Goal: Check status: Check status

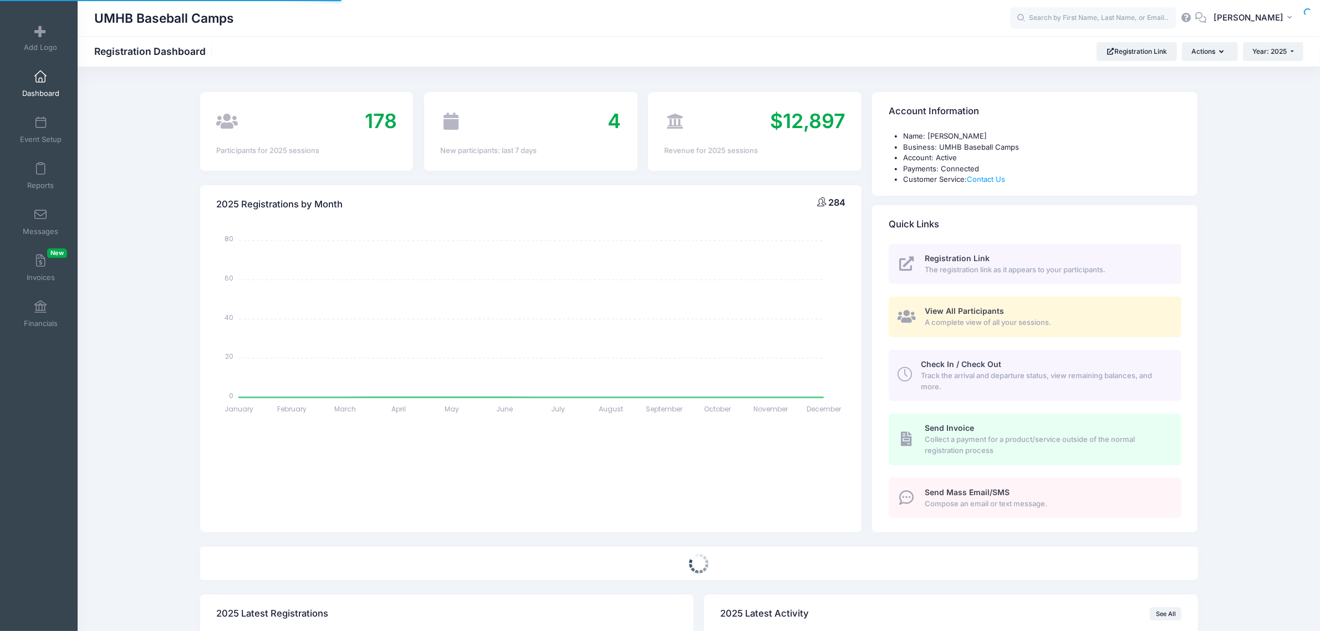
select select
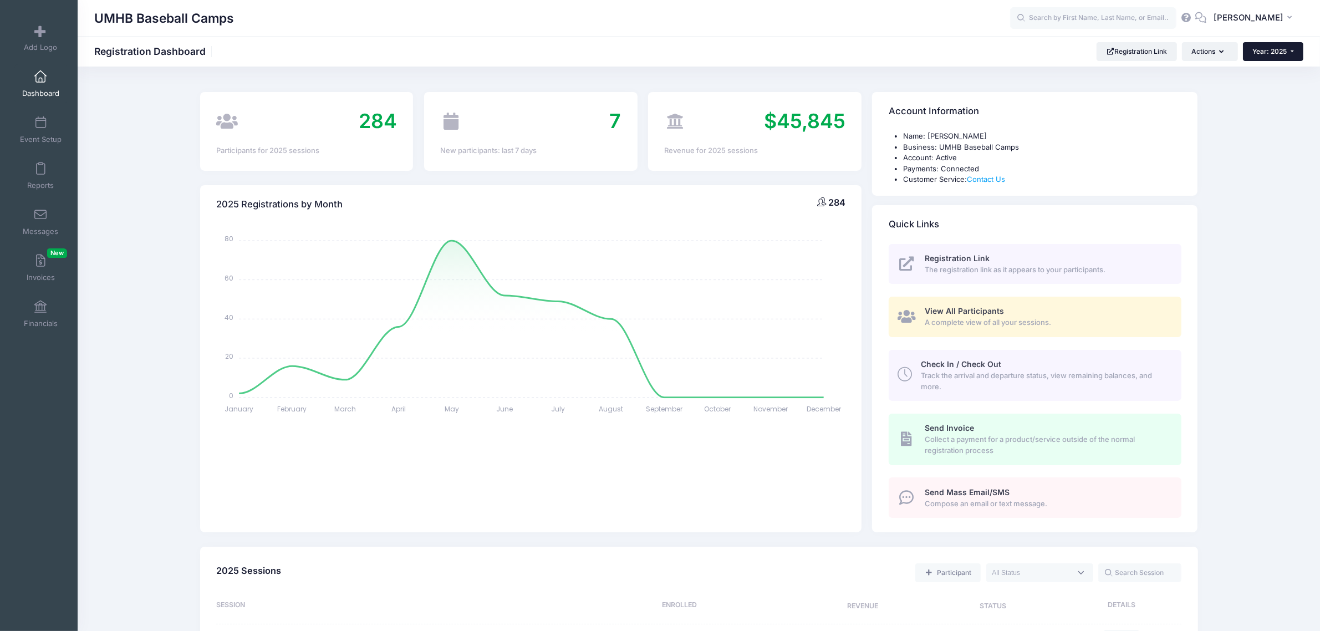
click at [1268, 51] on span "Year: 2025" at bounding box center [1270, 51] width 34 height 8
click at [1262, 89] on link "Year: 2024" at bounding box center [1279, 87] width 72 height 14
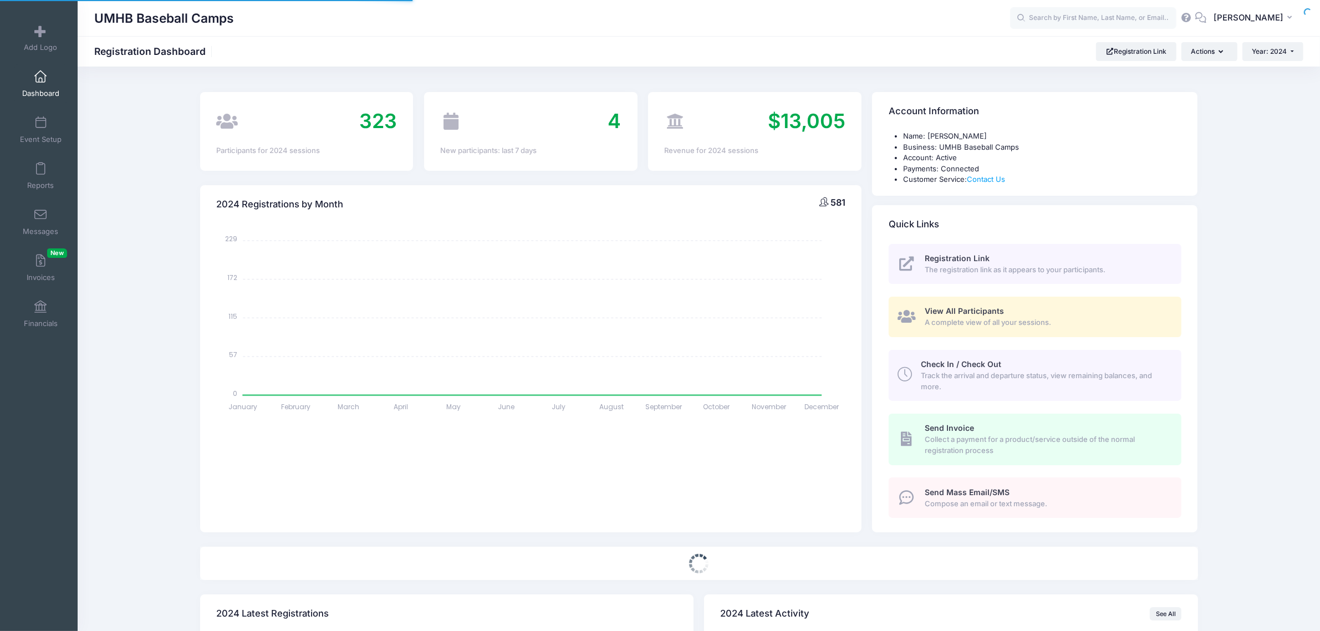
select select
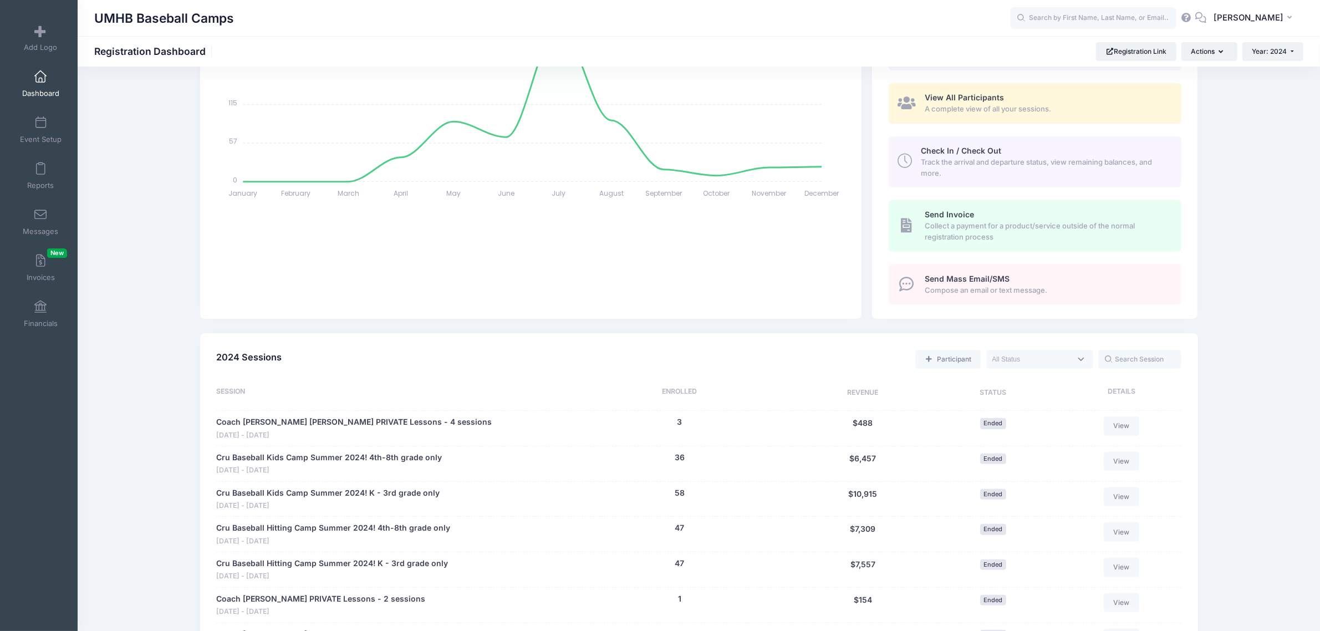
scroll to position [208, 0]
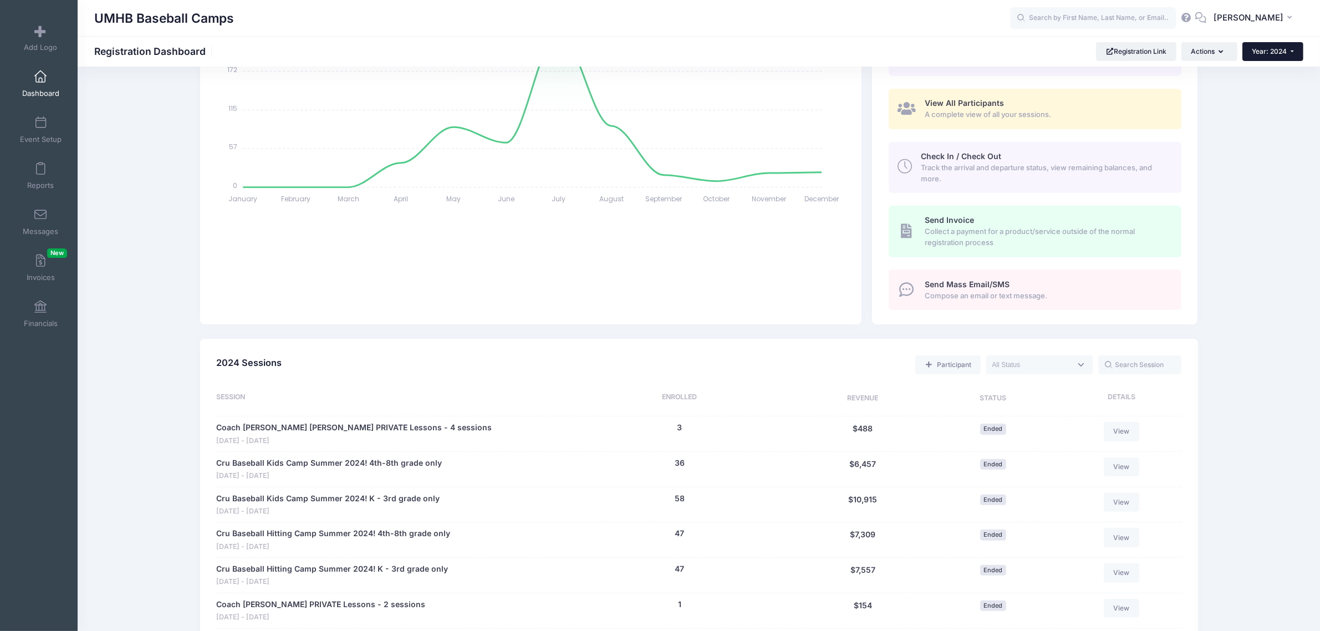
click at [1273, 46] on button "Year: 2024" at bounding box center [1273, 51] width 61 height 19
click at [1275, 72] on link "Year: 2025" at bounding box center [1279, 72] width 72 height 14
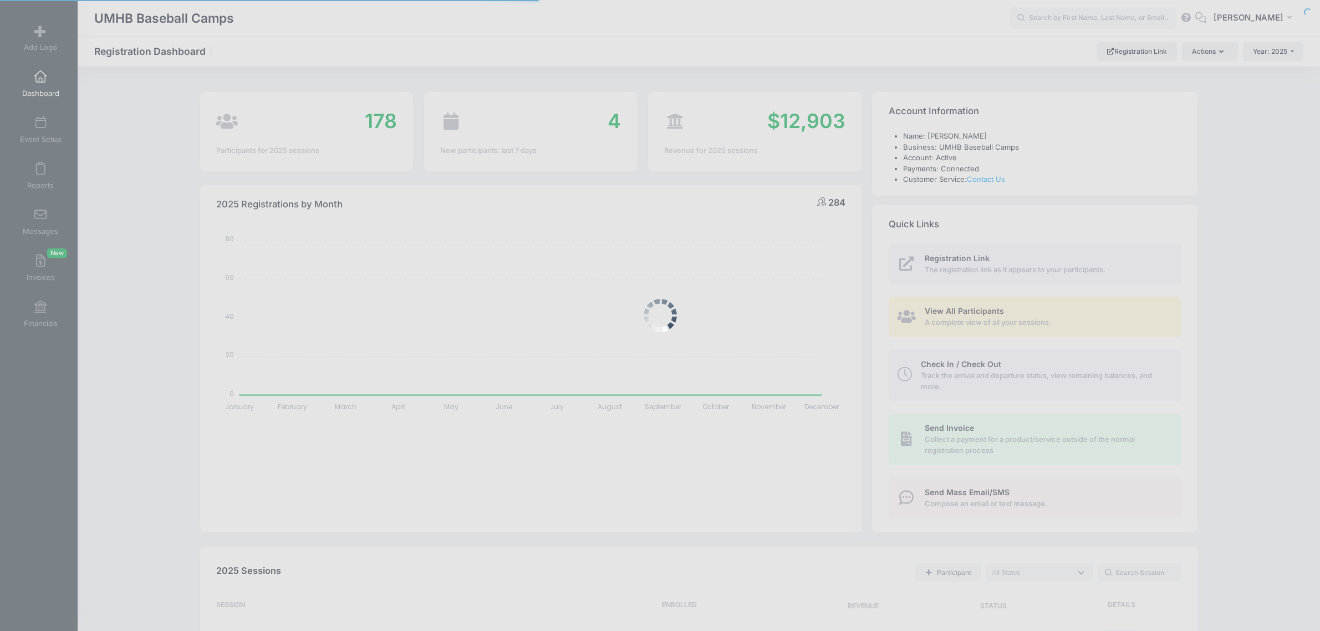
select select
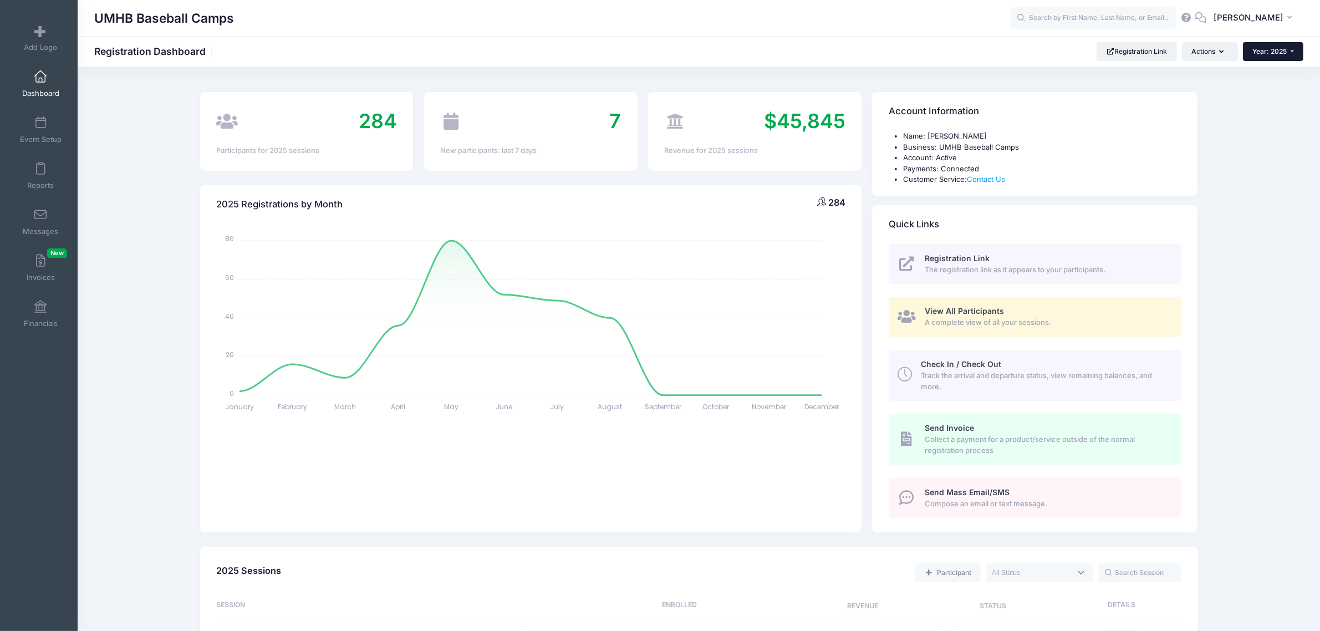
click at [1270, 53] on span "Year: 2025" at bounding box center [1270, 51] width 34 height 8
click at [1266, 73] on link "Year: 2025" at bounding box center [1279, 72] width 72 height 14
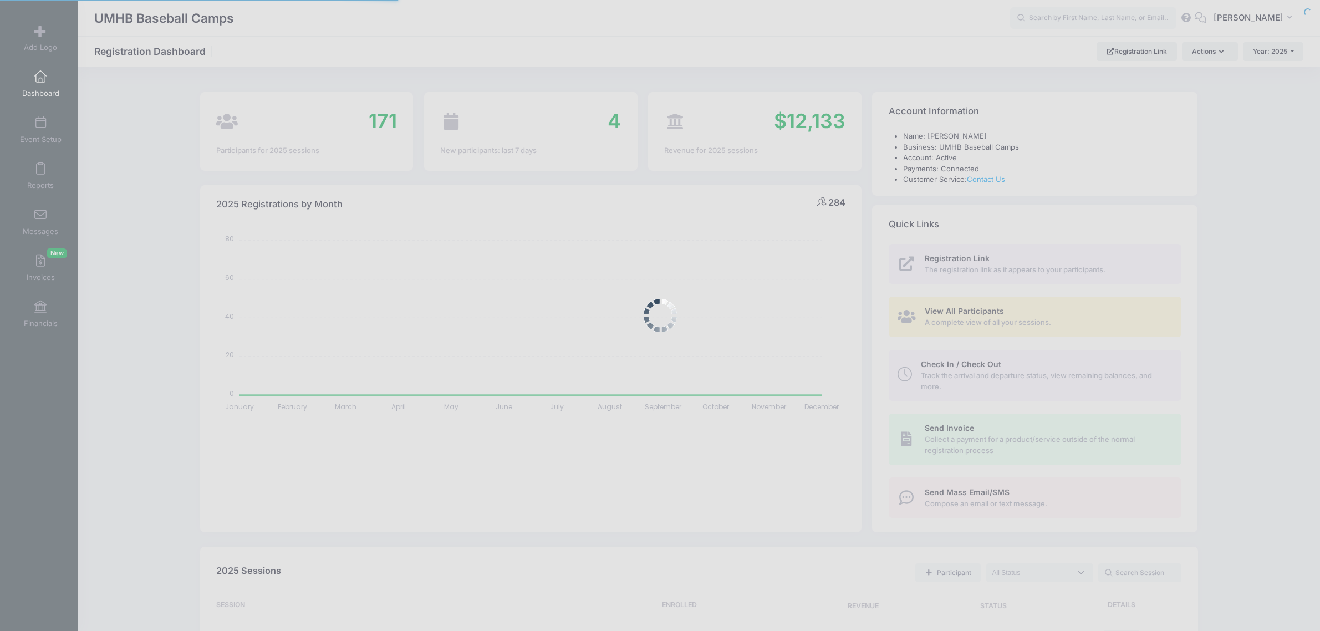
select select
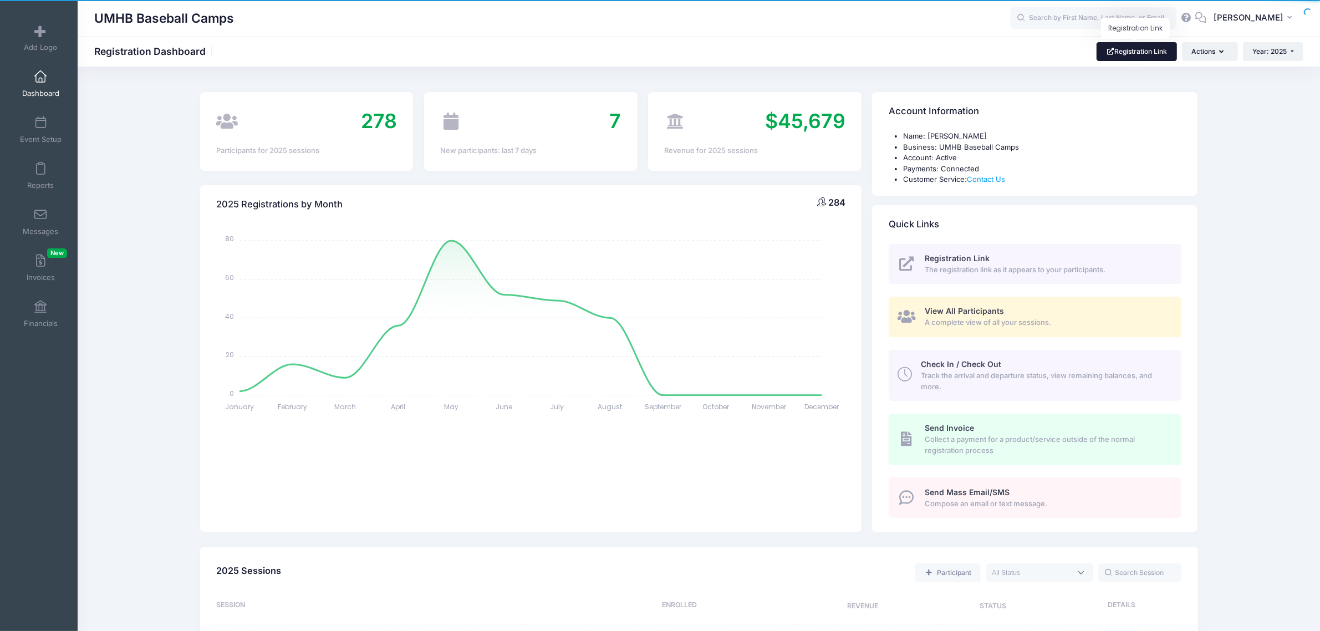
click at [1112, 48] on link "Registration Link" at bounding box center [1137, 51] width 80 height 19
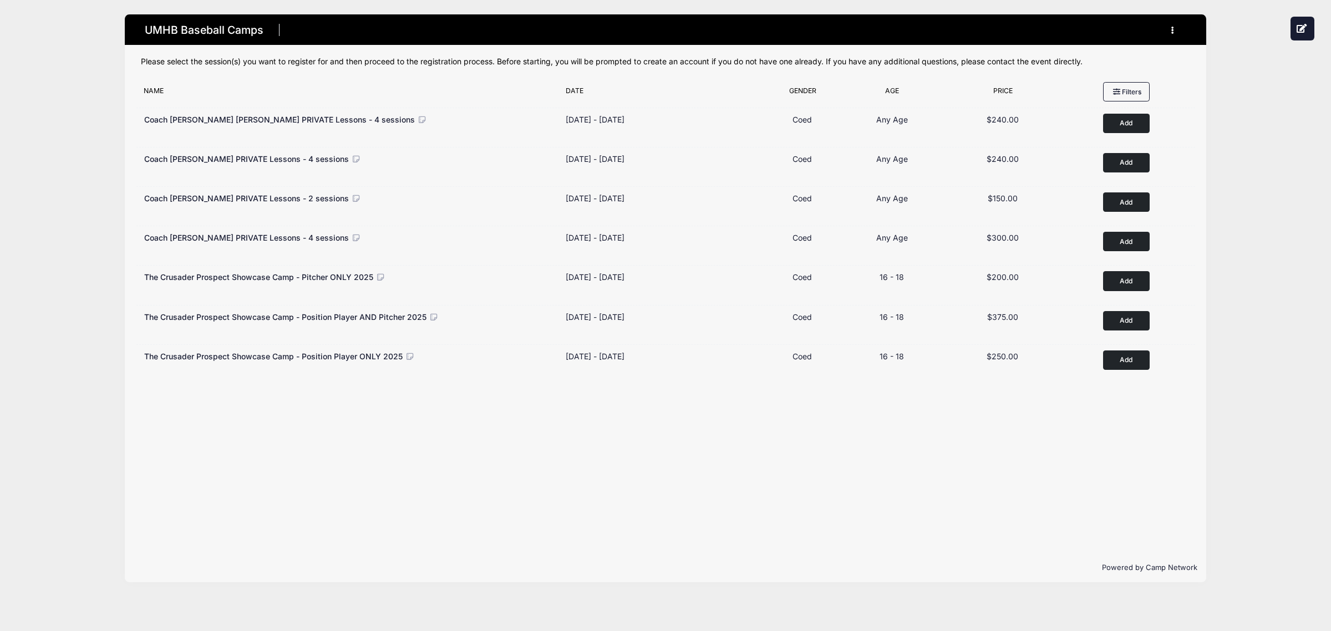
click at [369, 441] on div "Filter Options No sessions found matching your criteria Name Date Gender Filter…" at bounding box center [665, 315] width 1081 height 477
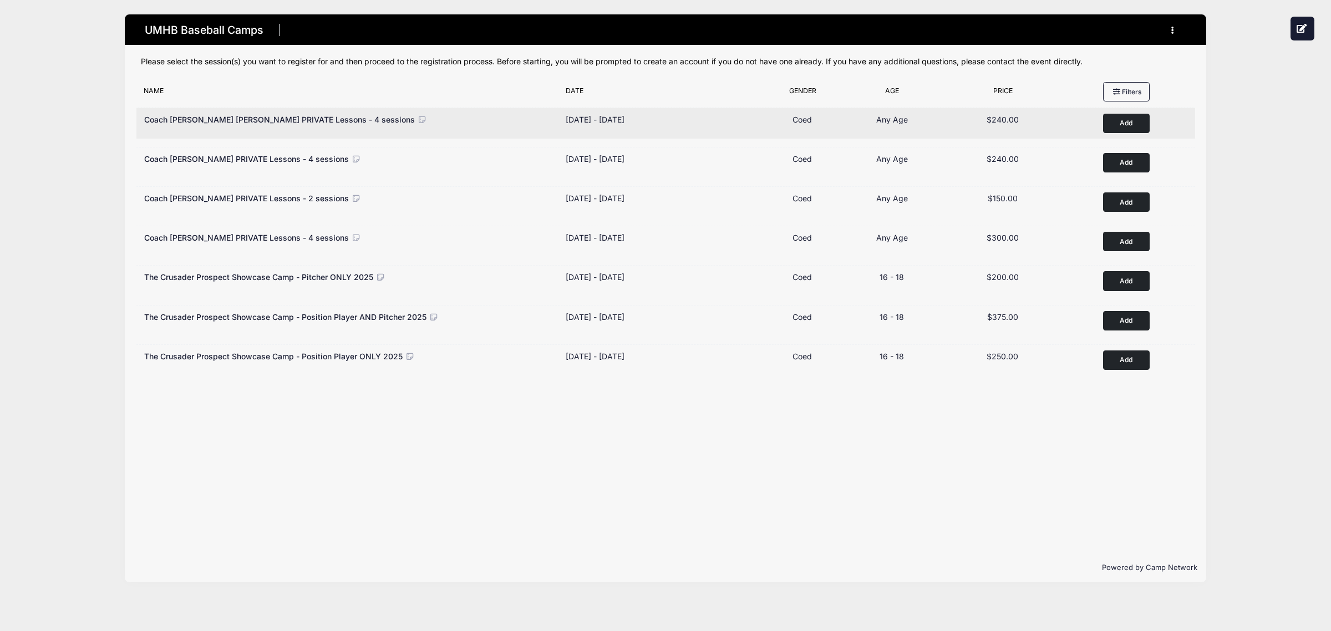
click at [417, 116] on icon at bounding box center [422, 120] width 10 height 8
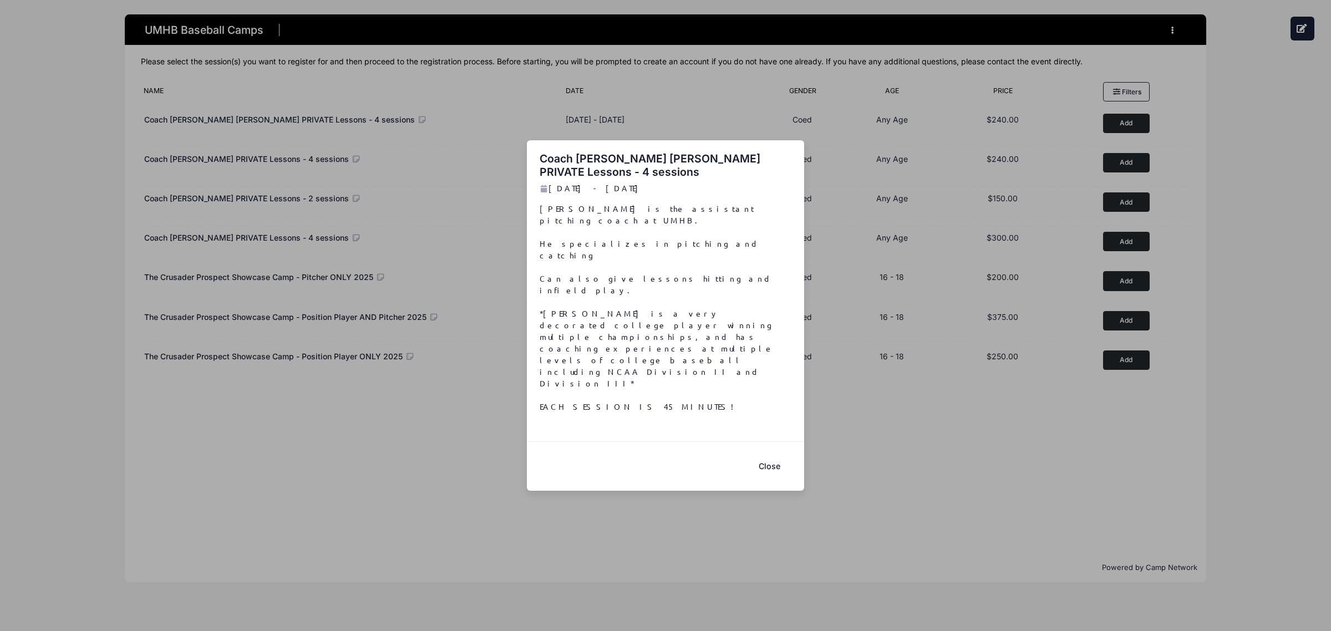
click at [769, 455] on button "Close" at bounding box center [769, 467] width 44 height 24
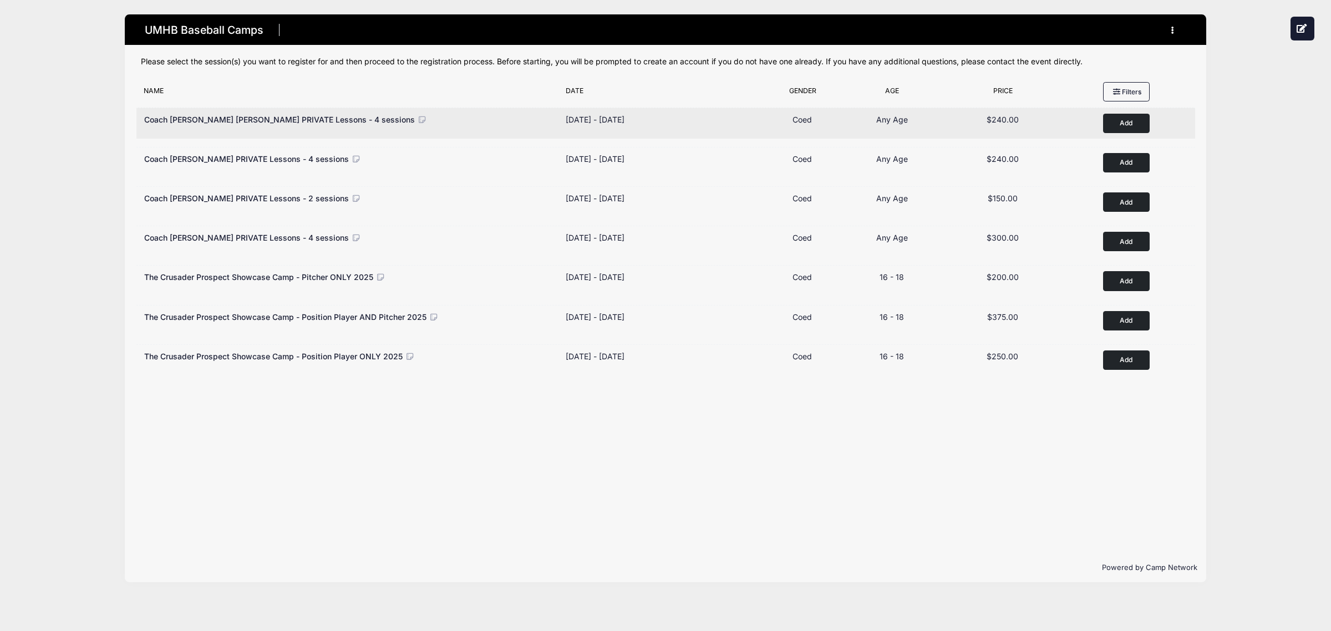
click at [417, 118] on icon at bounding box center [422, 120] width 10 height 8
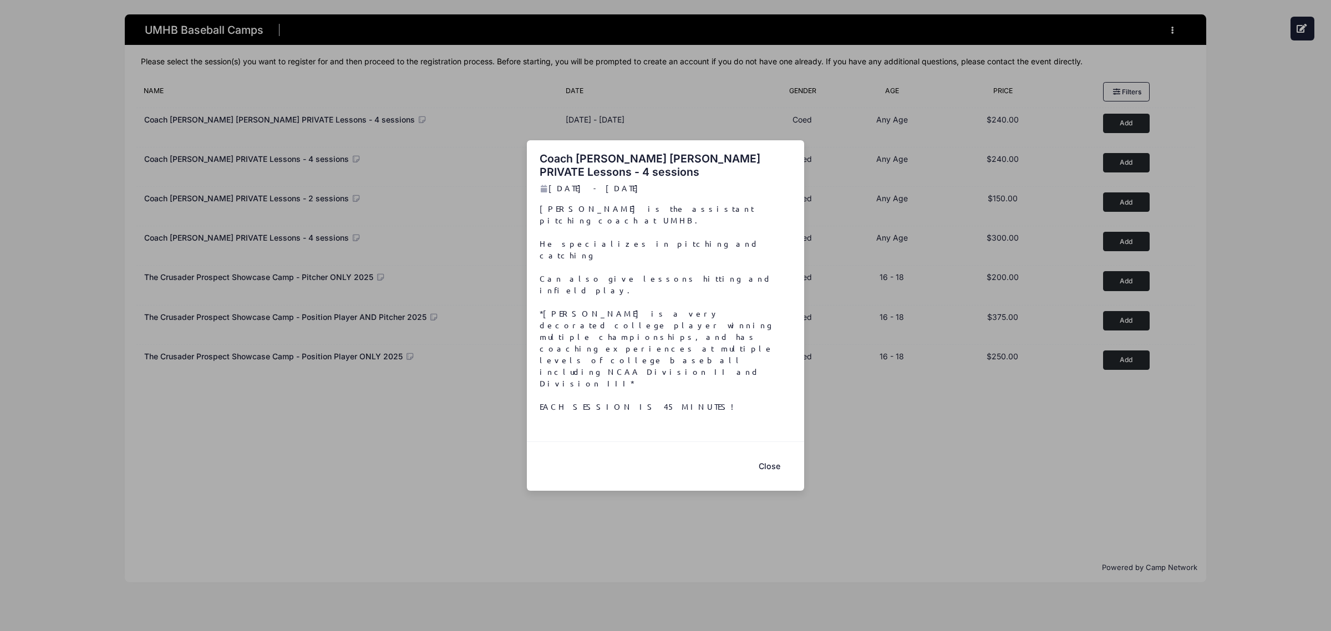
click at [767, 455] on button "Close" at bounding box center [769, 467] width 44 height 24
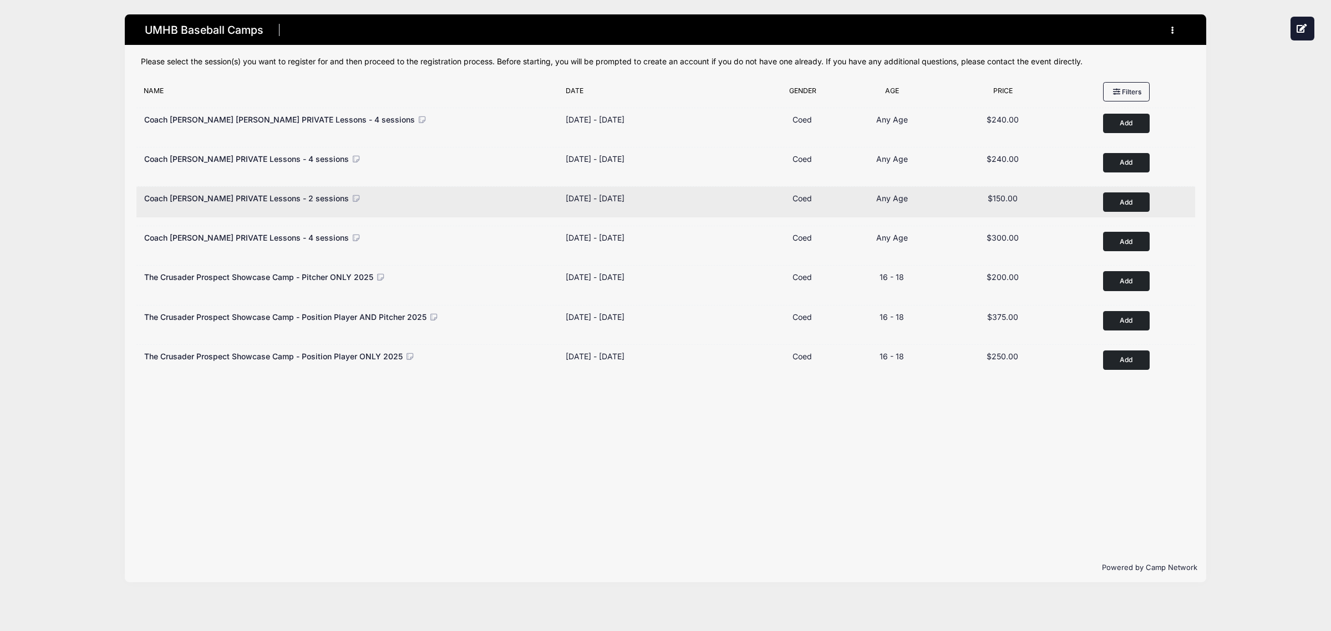
click at [351, 198] on icon at bounding box center [356, 199] width 10 height 8
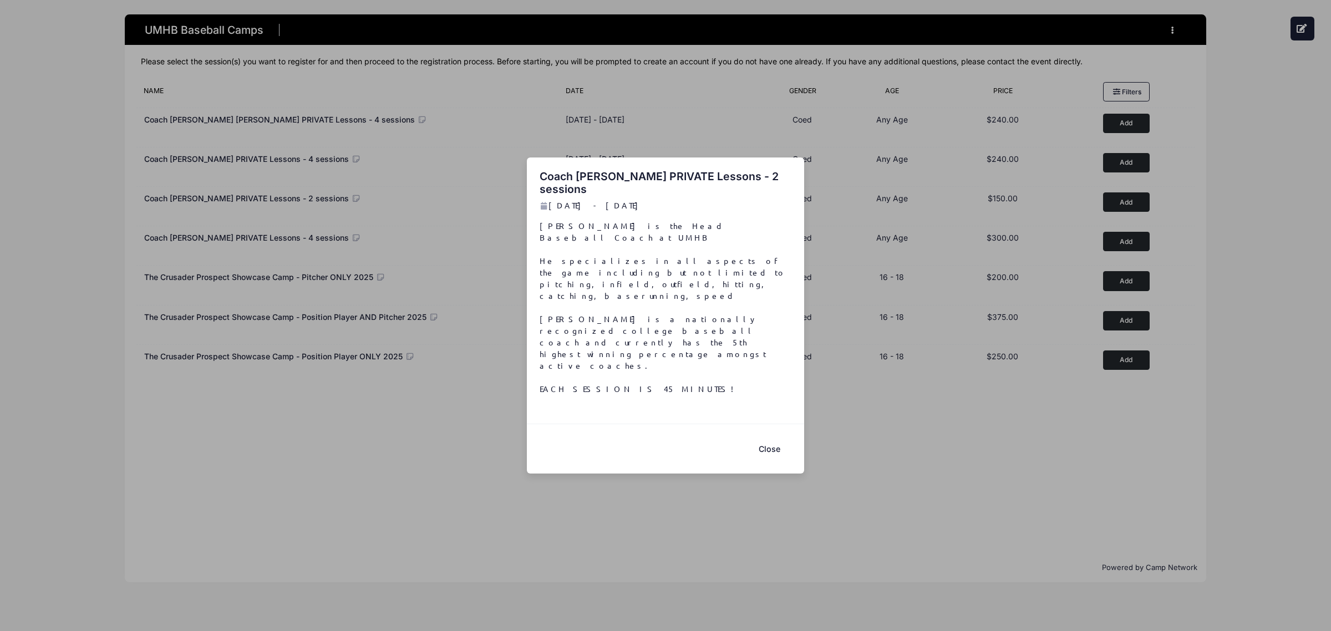
click at [765, 437] on button "Close" at bounding box center [769, 449] width 44 height 24
